Goal: Task Accomplishment & Management: Use online tool/utility

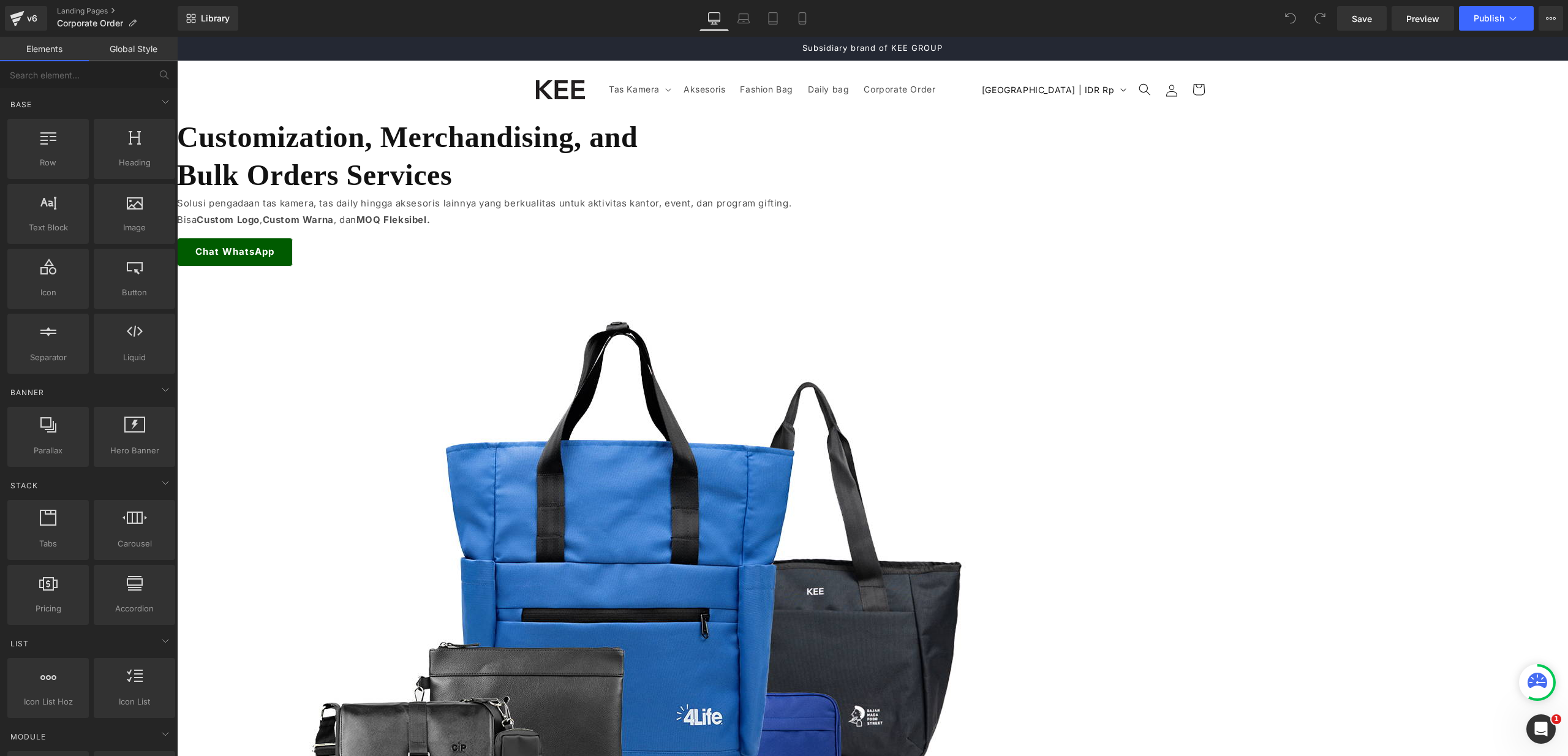
click at [1040, 266] on img at bounding box center [637, 573] width 919 height 613
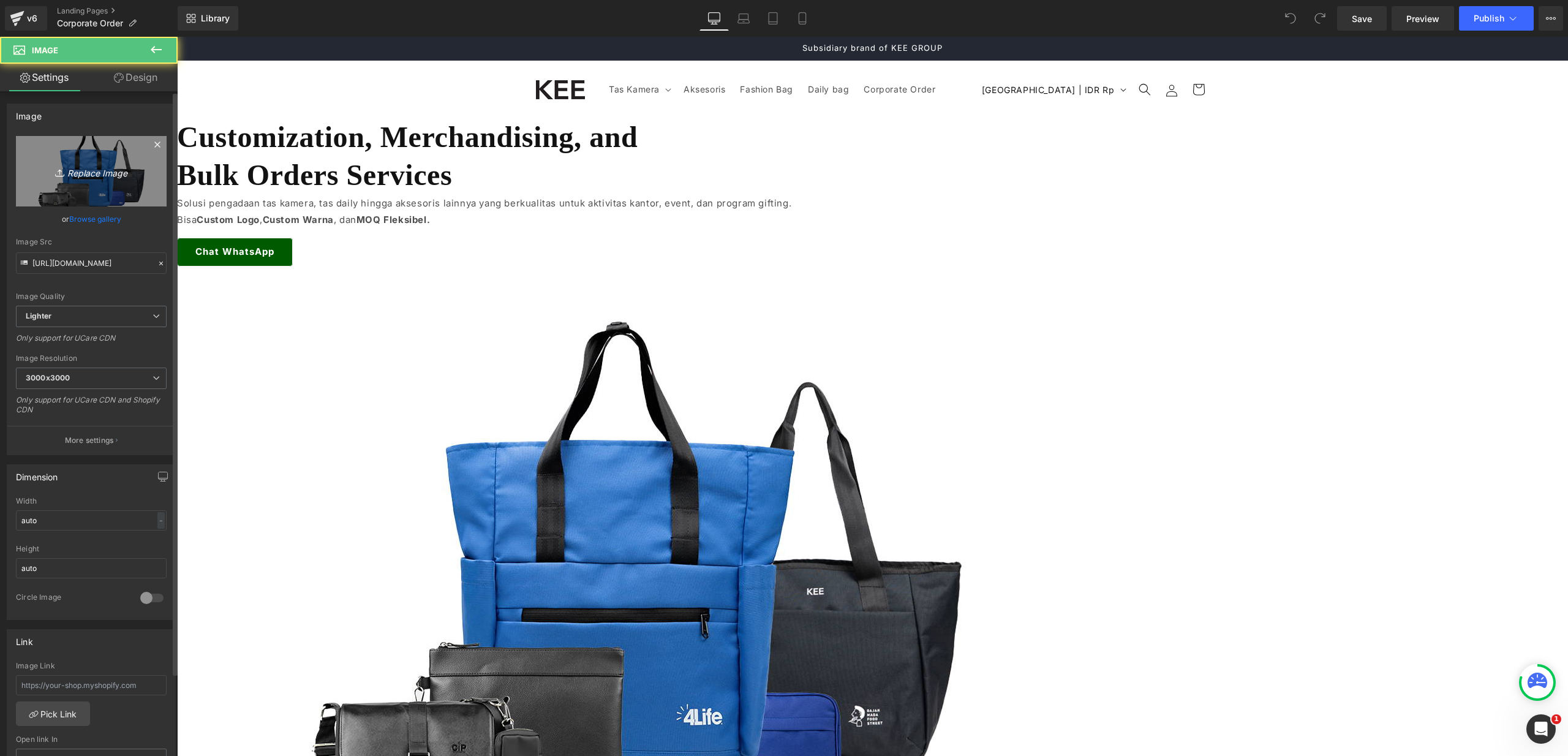
click at [119, 175] on icon "Replace Image" at bounding box center [91, 172] width 98 height 16
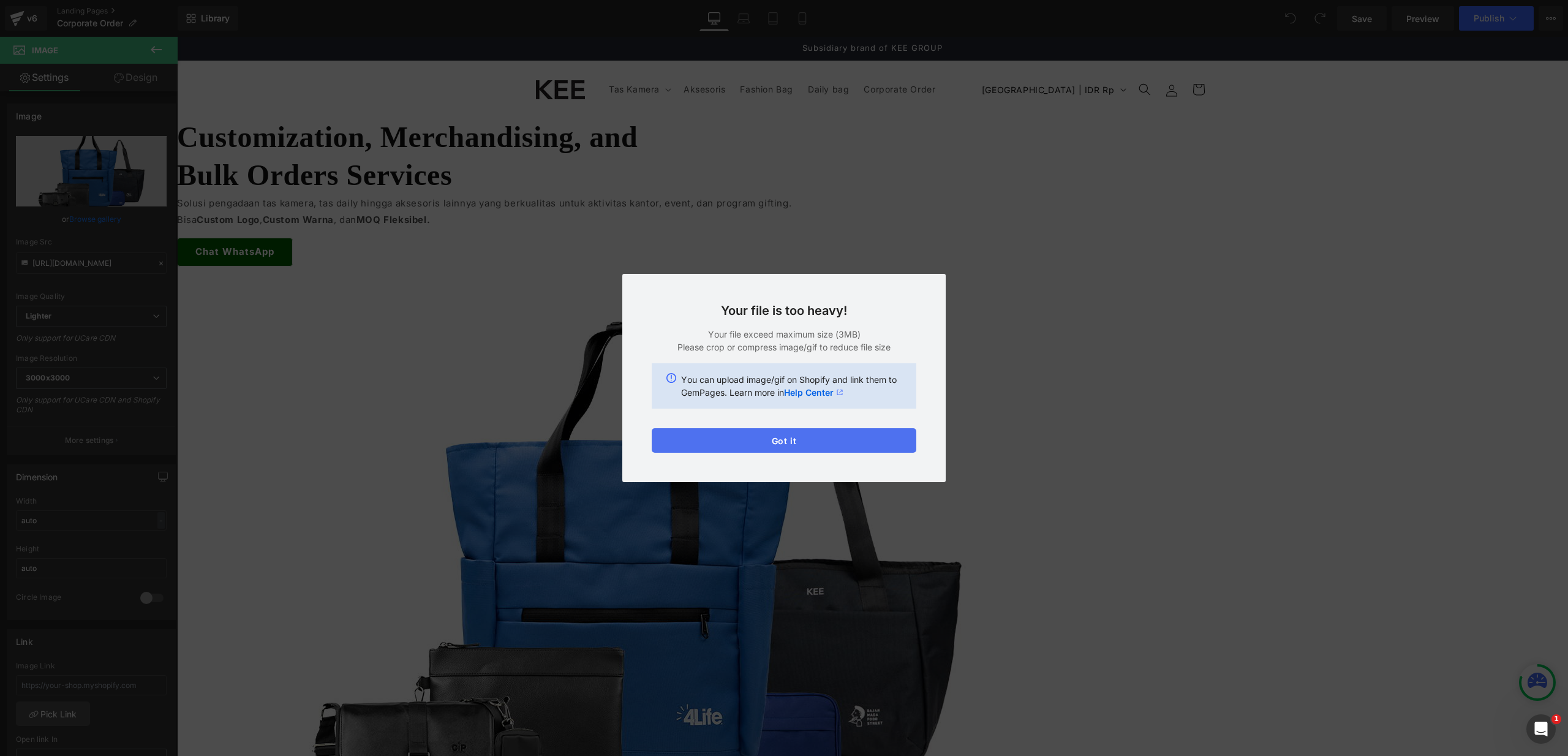
drag, startPoint x: 830, startPoint y: 444, endPoint x: 654, endPoint y: 403, distance: 180.7
click at [830, 444] on button "Got it" at bounding box center [784, 440] width 265 height 24
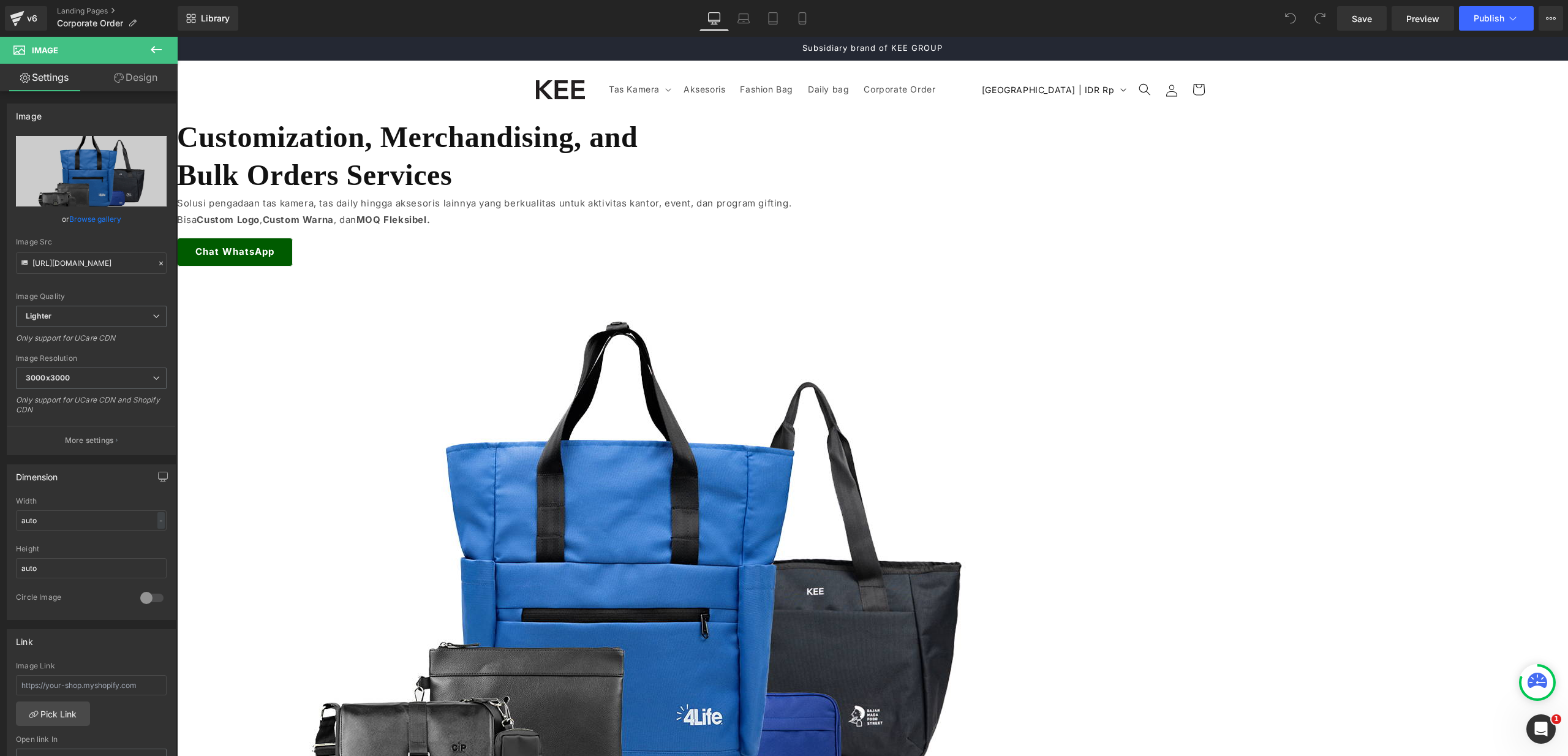
click at [177, 37] on span "Image" at bounding box center [177, 37] width 0 height 0
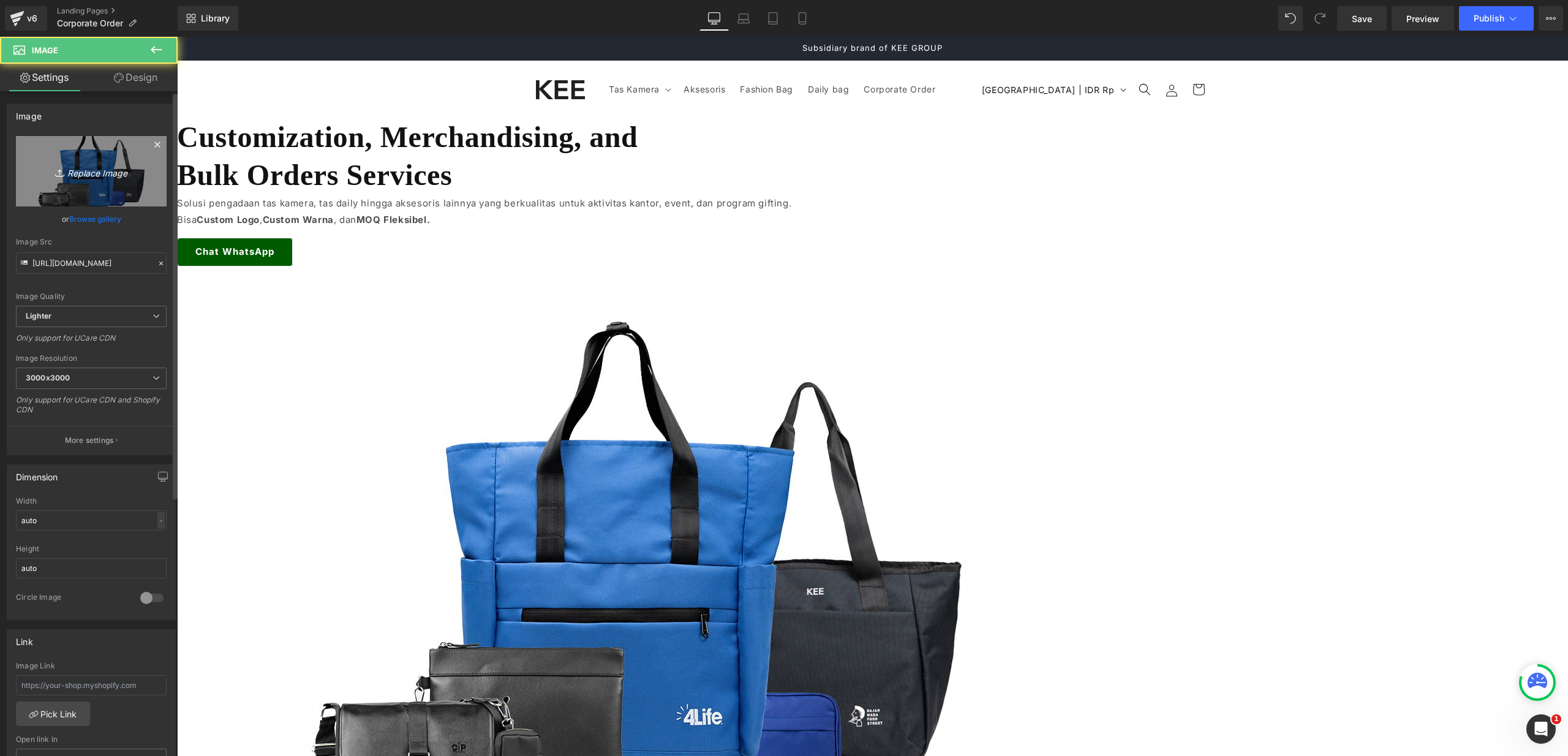
click at [112, 172] on icon "Replace Image" at bounding box center [91, 172] width 98 height 16
click at [120, 173] on icon "Replace Image" at bounding box center [91, 172] width 98 height 16
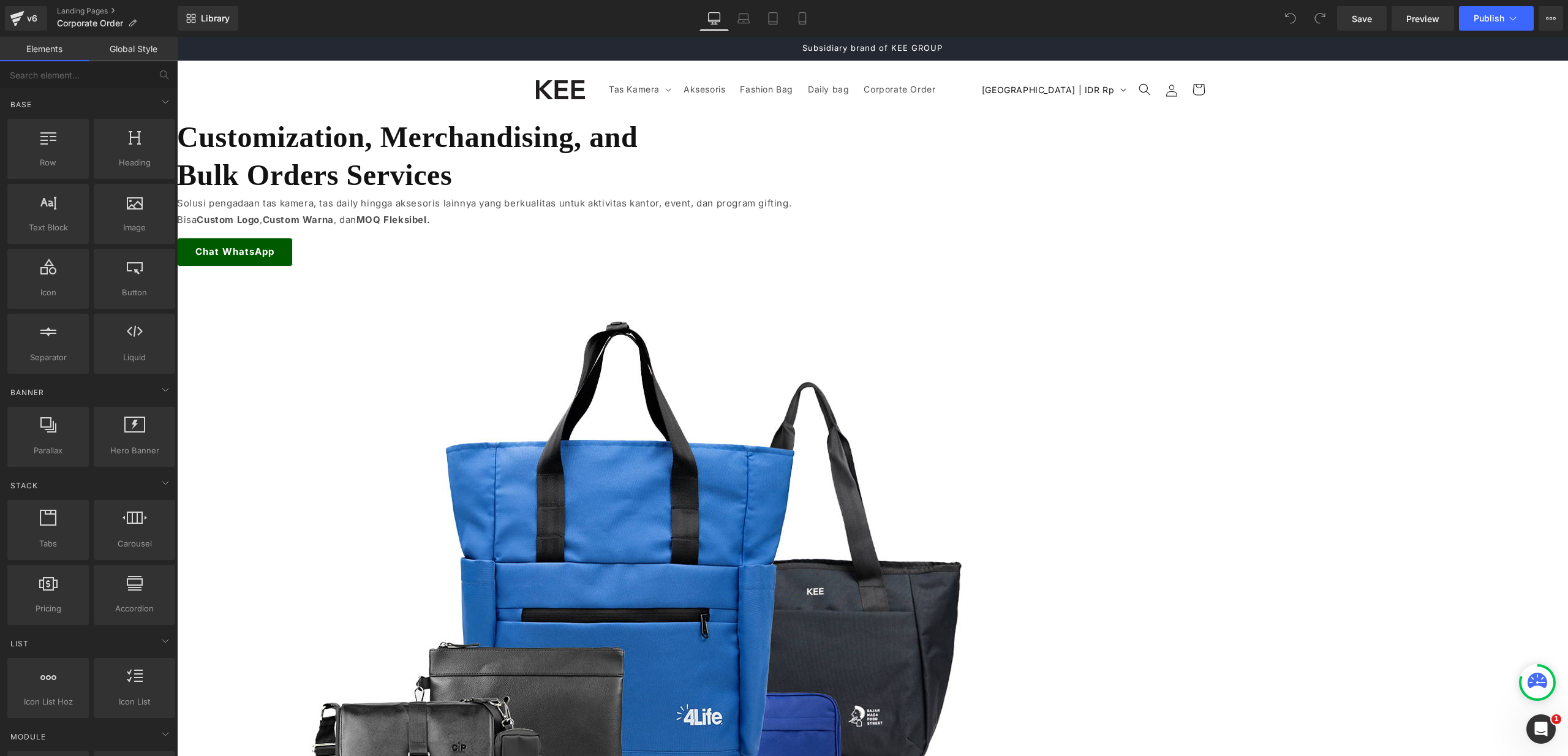
click at [1016, 266] on img at bounding box center [637, 573] width 919 height 613
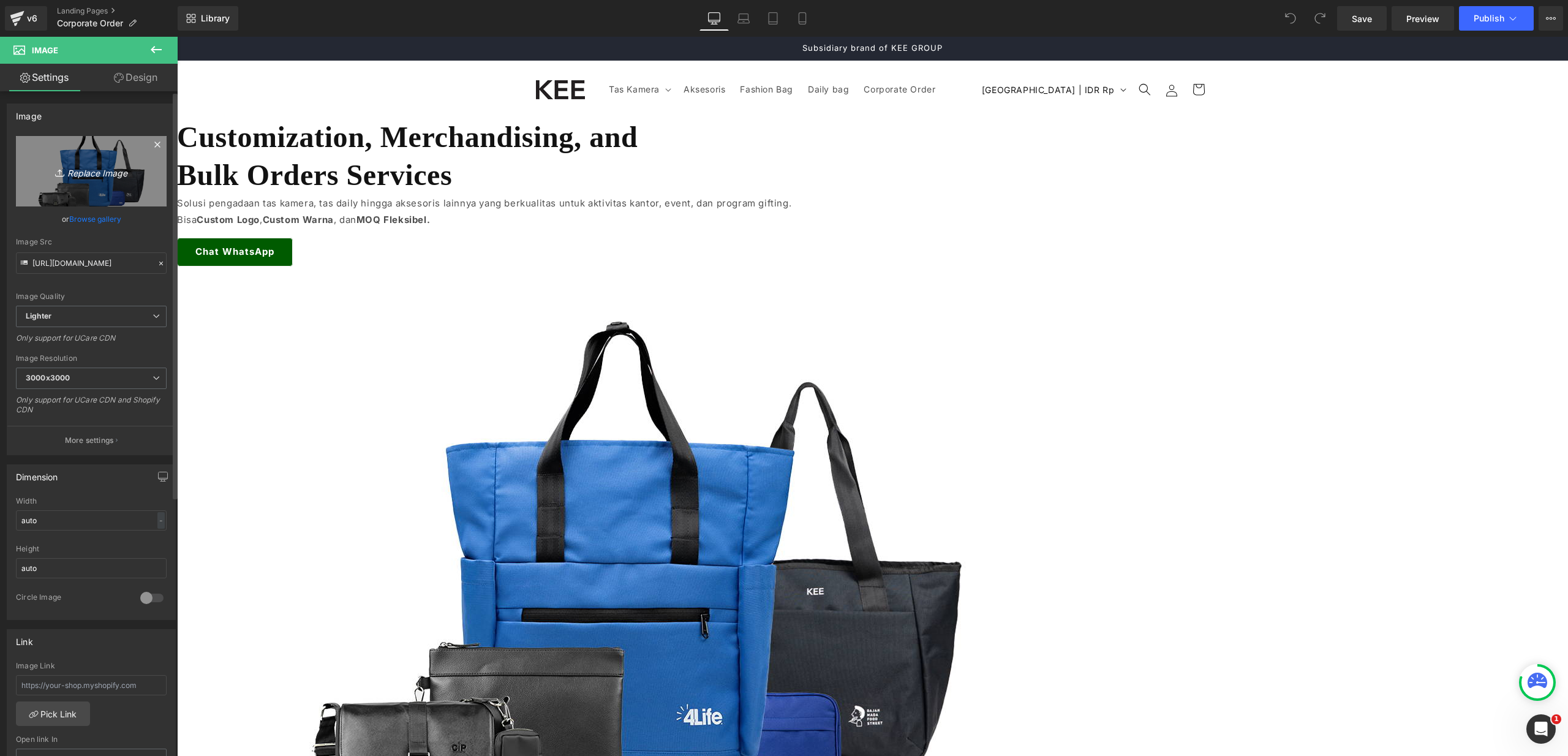
click at [119, 177] on icon "Replace Image" at bounding box center [91, 172] width 98 height 16
type input "C:\fakepath\Image Banner - Corporate Order.png"
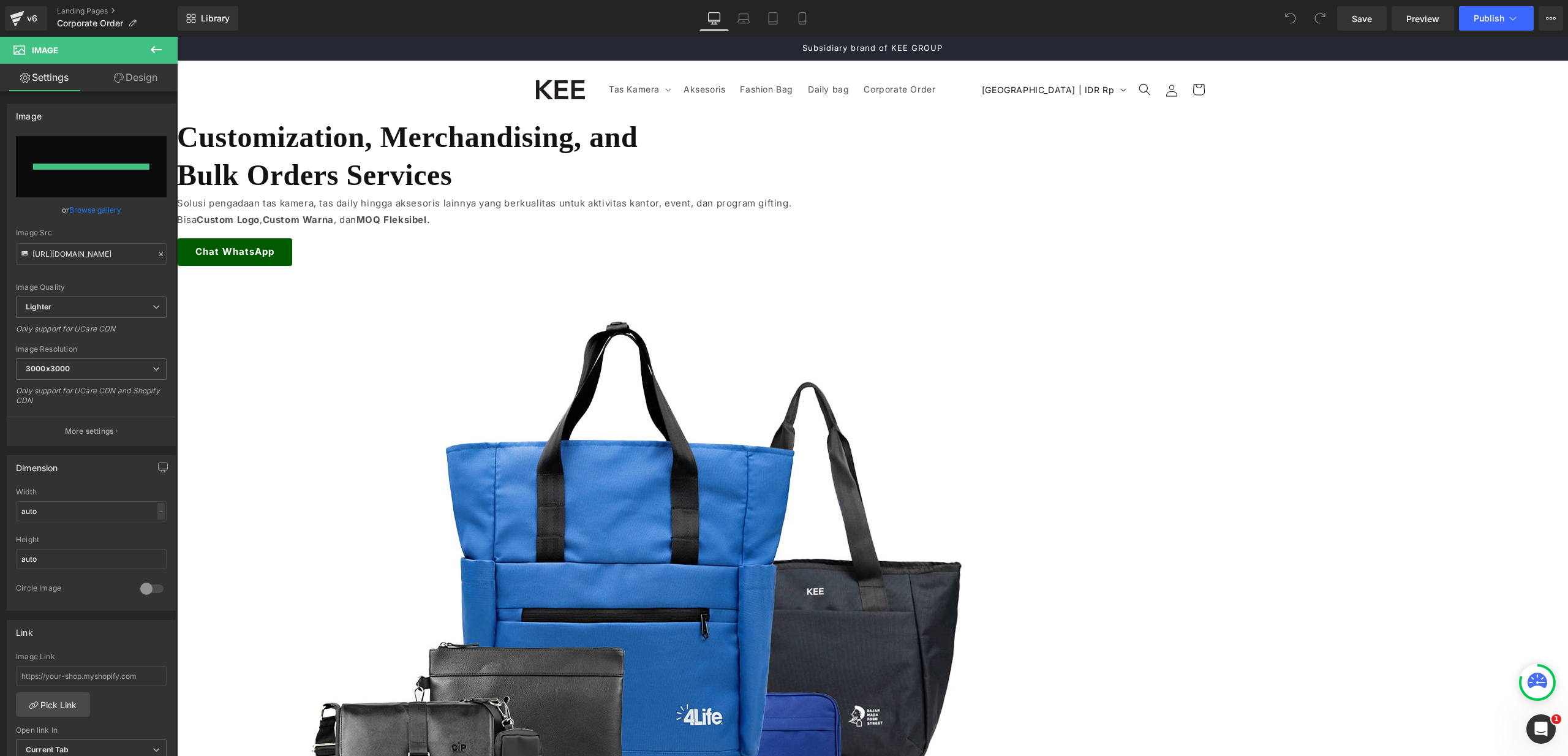
type input "https://ucarecdn.com/05257a69-ea63-4572-8326-d7419d2bd931/-/format/auto/-/previ…"
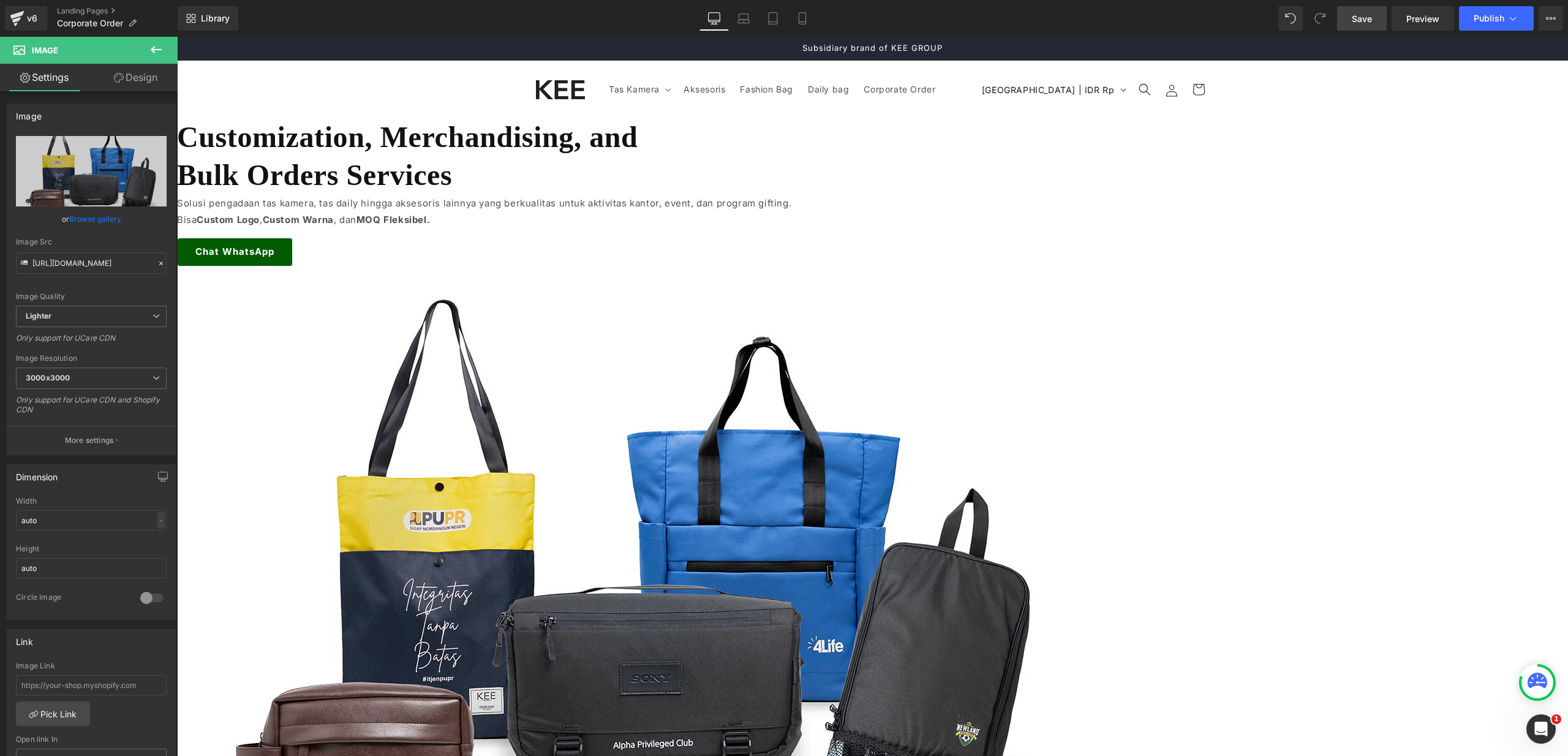
click at [1362, 19] on span "Save" at bounding box center [1361, 19] width 20 height 13
click at [1482, 24] on button "Publish" at bounding box center [1496, 19] width 75 height 24
click at [1483, 26] on button "Publish" at bounding box center [1496, 19] width 75 height 24
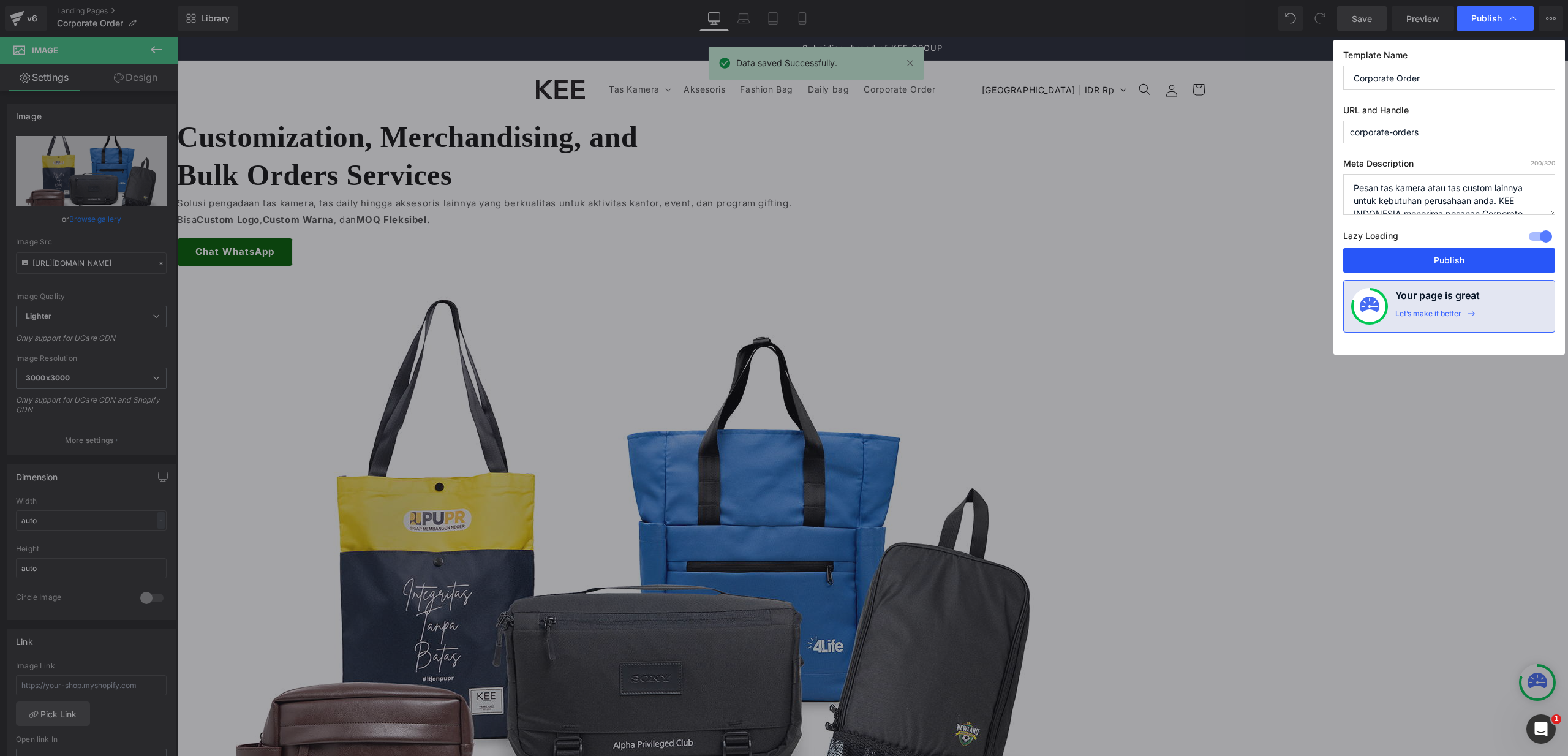
click at [1476, 259] on button "Publish" at bounding box center [1449, 260] width 212 height 24
